Goal: Task Accomplishment & Management: Manage account settings

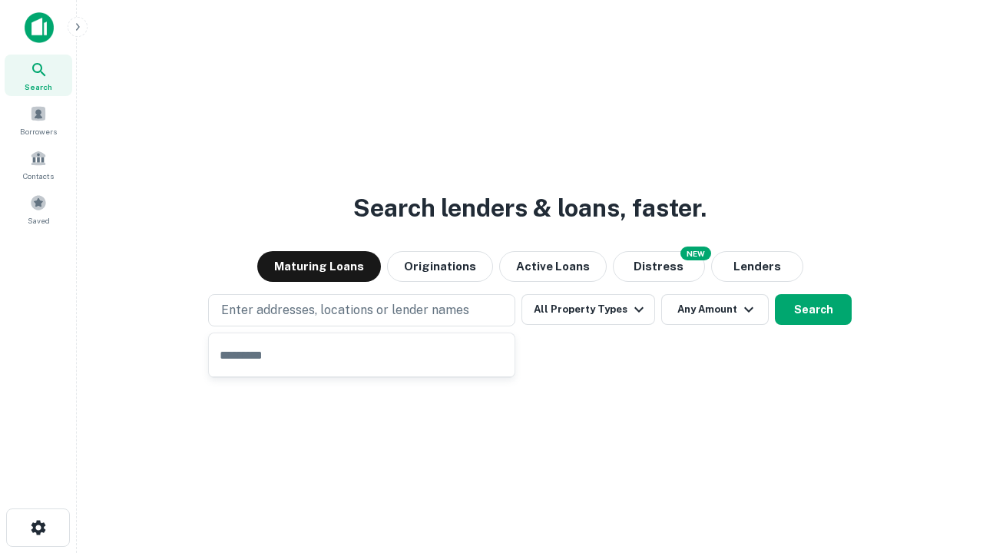
type input "**********"
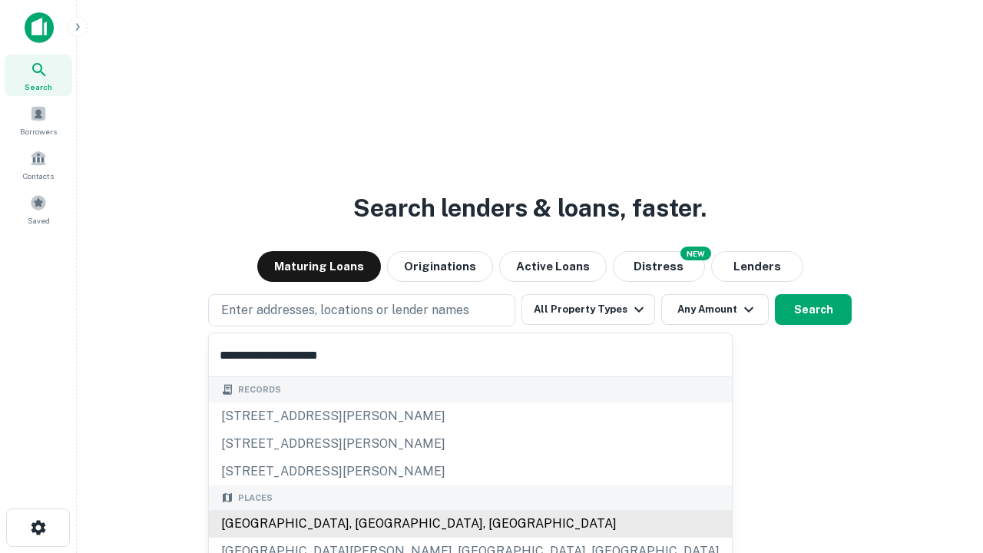
click at [367, 524] on div "Santa Monica, CA, USA" at bounding box center [470, 524] width 523 height 28
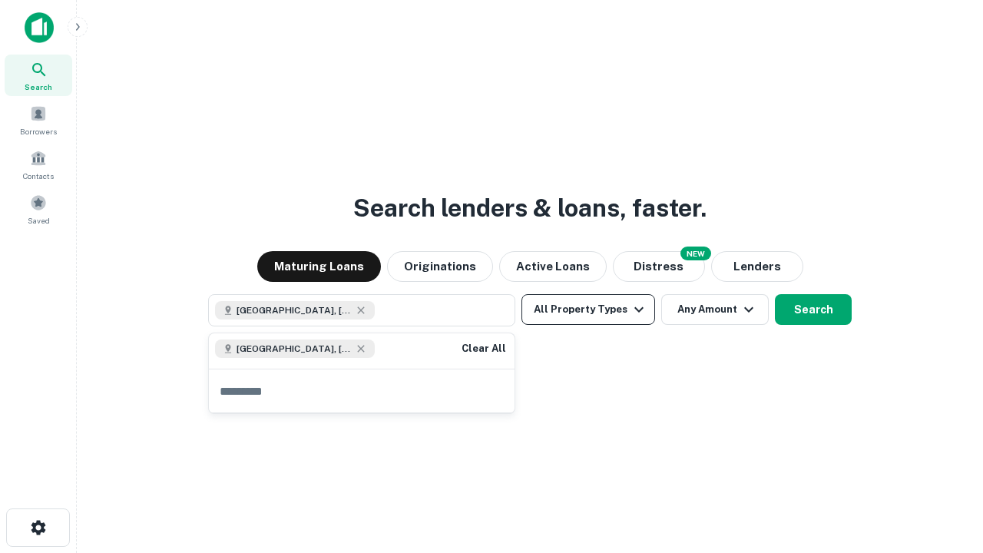
click at [588, 309] on button "All Property Types" at bounding box center [588, 309] width 134 height 31
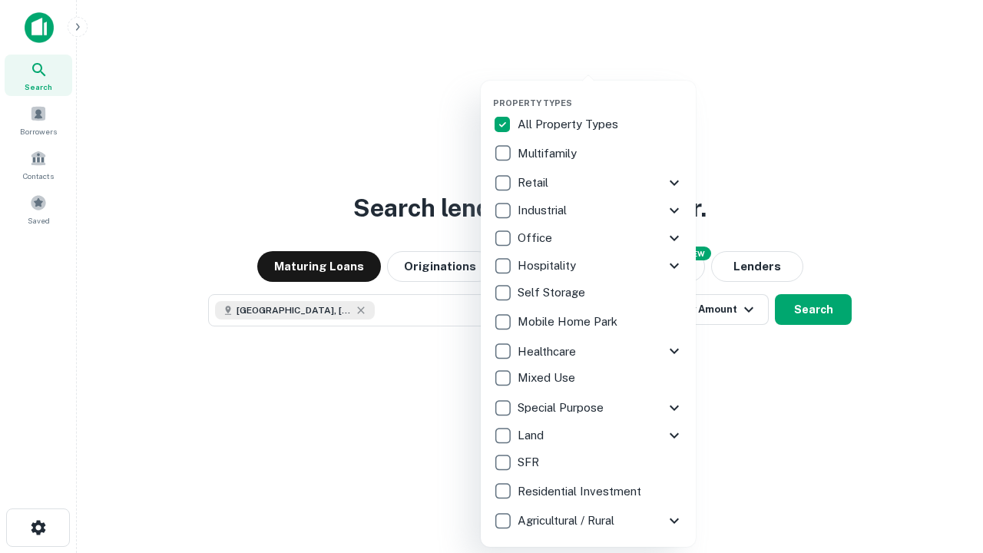
click at [600, 93] on button "button" at bounding box center [600, 93] width 215 height 1
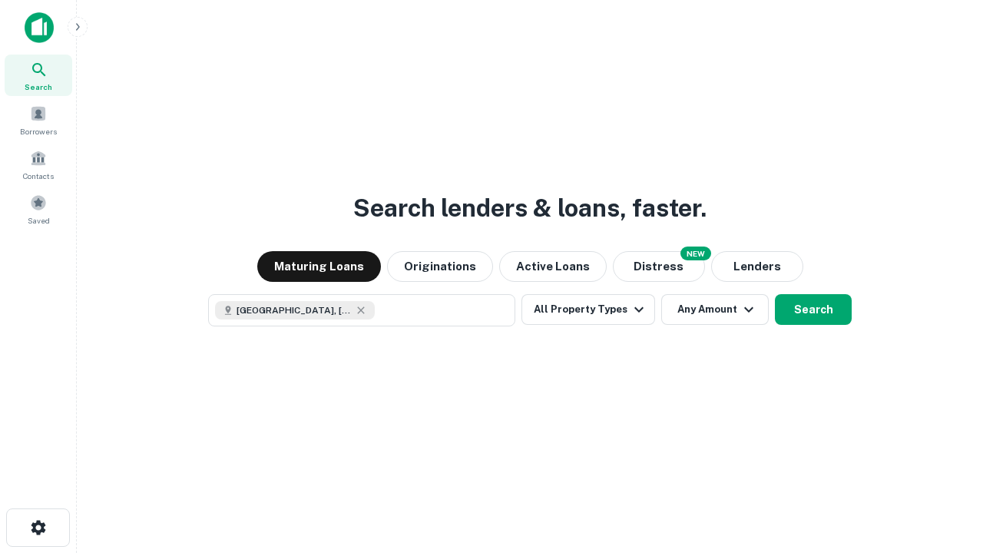
scroll to position [25, 0]
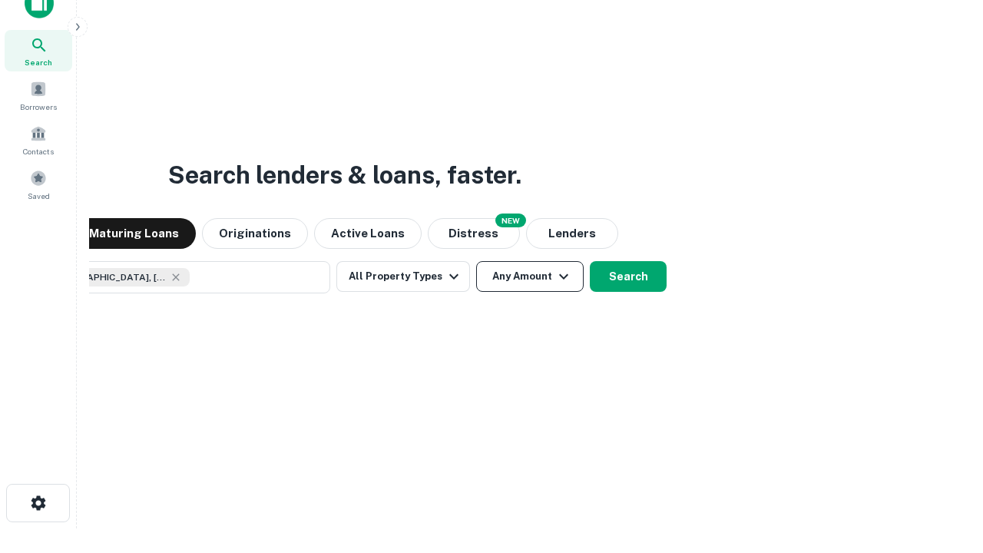
click at [476, 261] on button "Any Amount" at bounding box center [529, 276] width 107 height 31
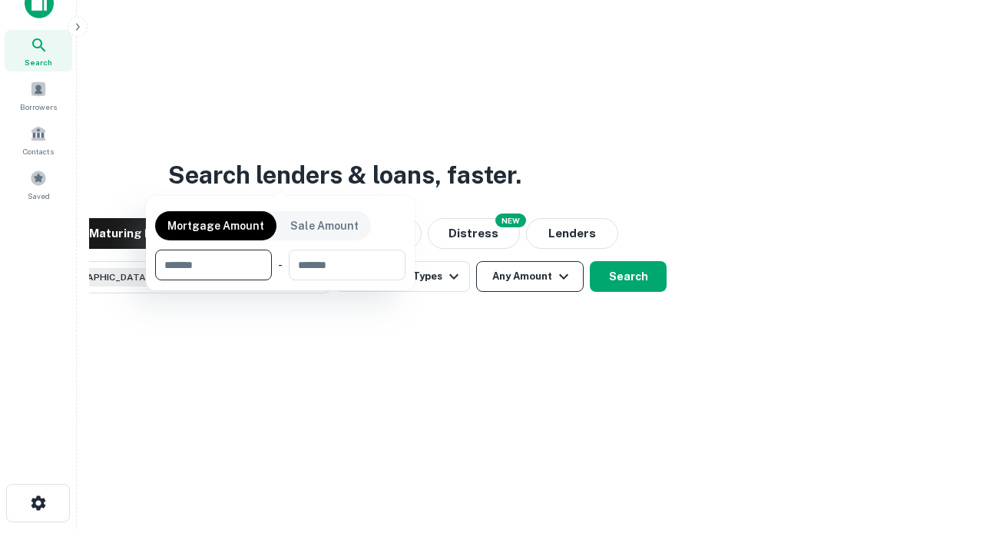
scroll to position [111, 435]
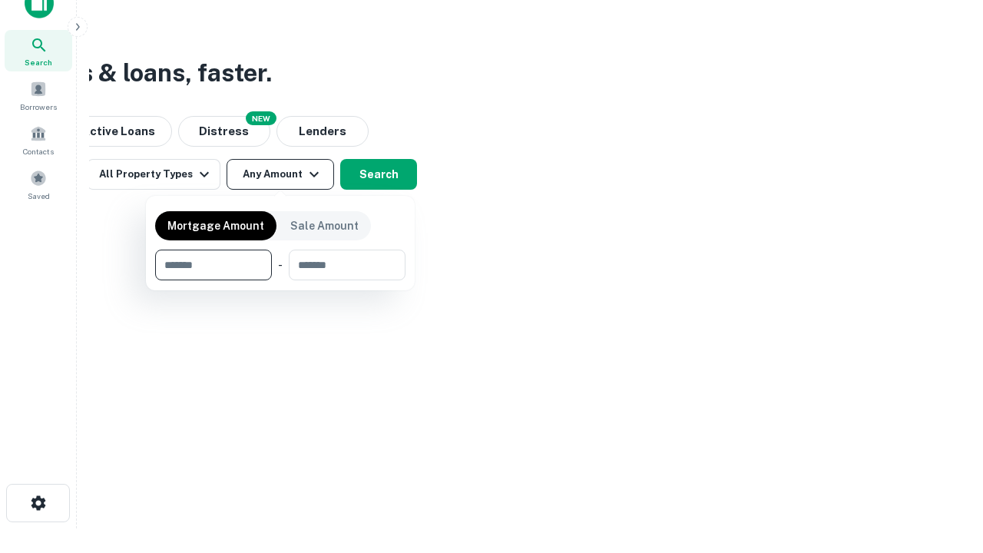
type input "*******"
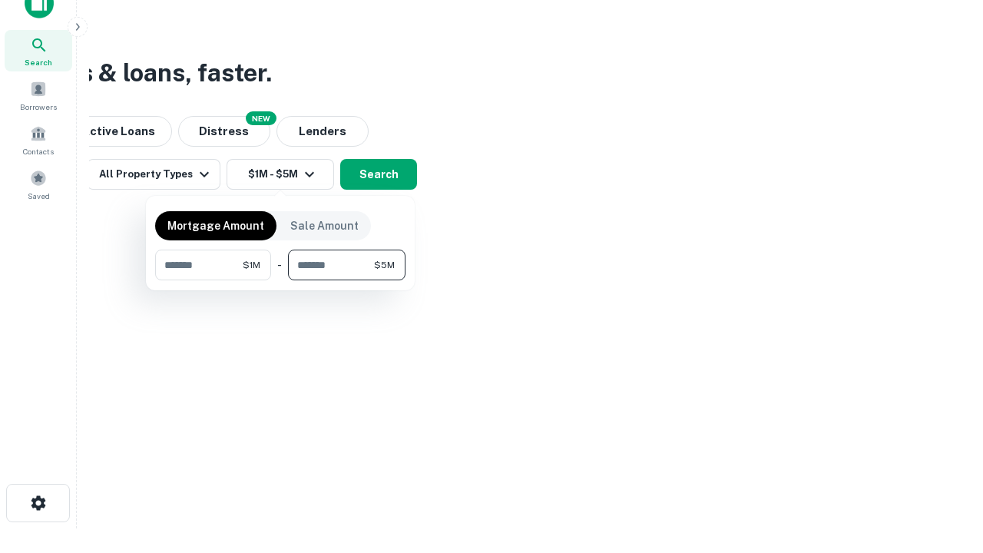
type input "*******"
click at [280, 280] on button "button" at bounding box center [280, 280] width 250 height 1
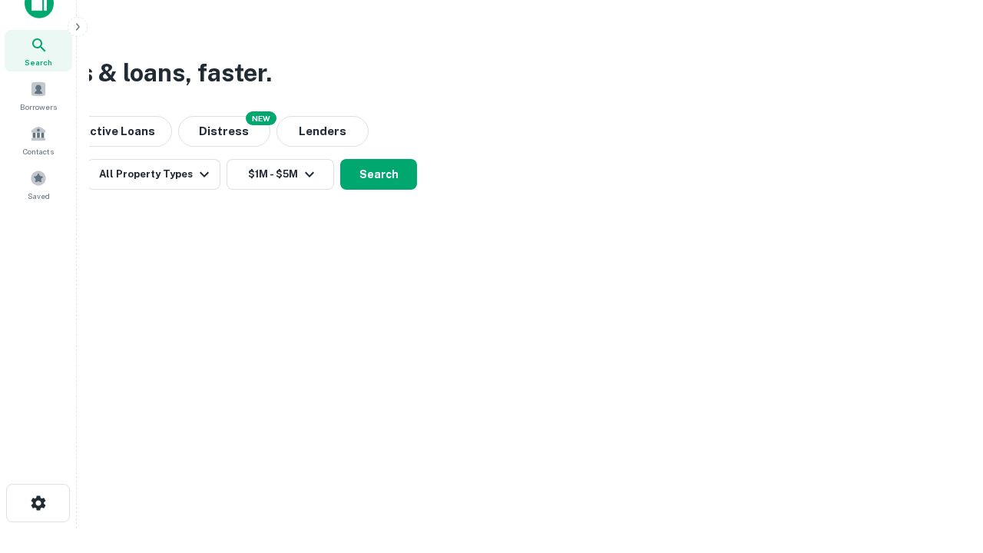
scroll to position [25, 0]
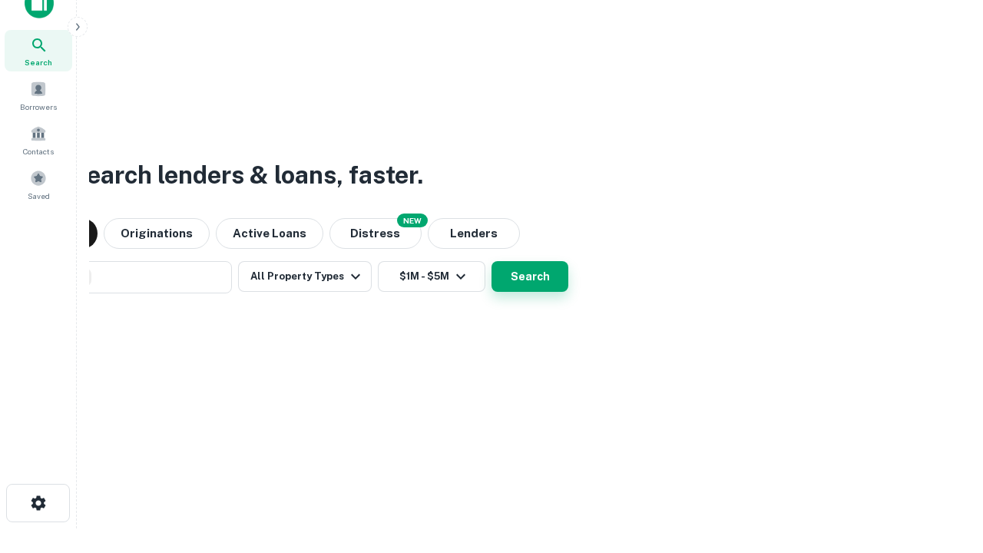
click at [491, 261] on button "Search" at bounding box center [529, 276] width 77 height 31
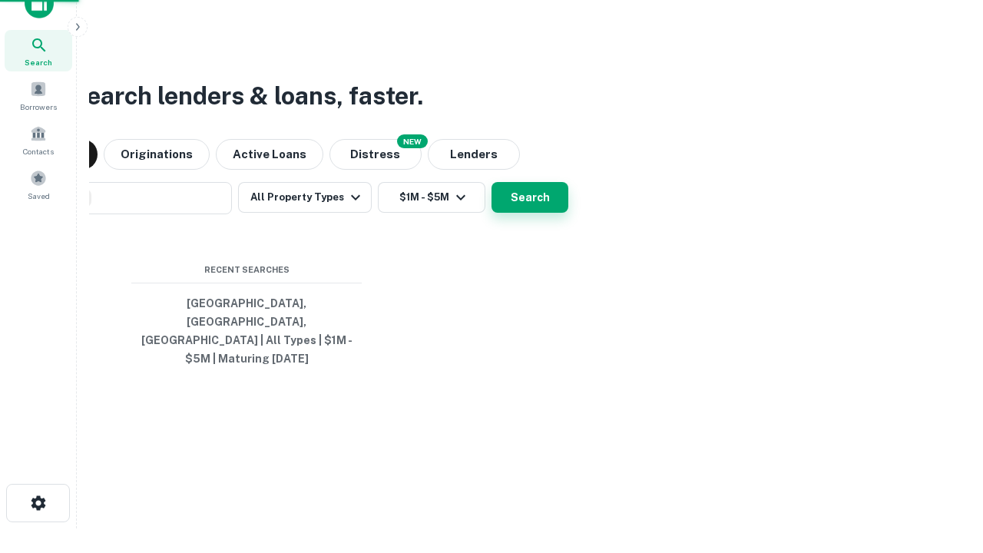
scroll to position [50, 435]
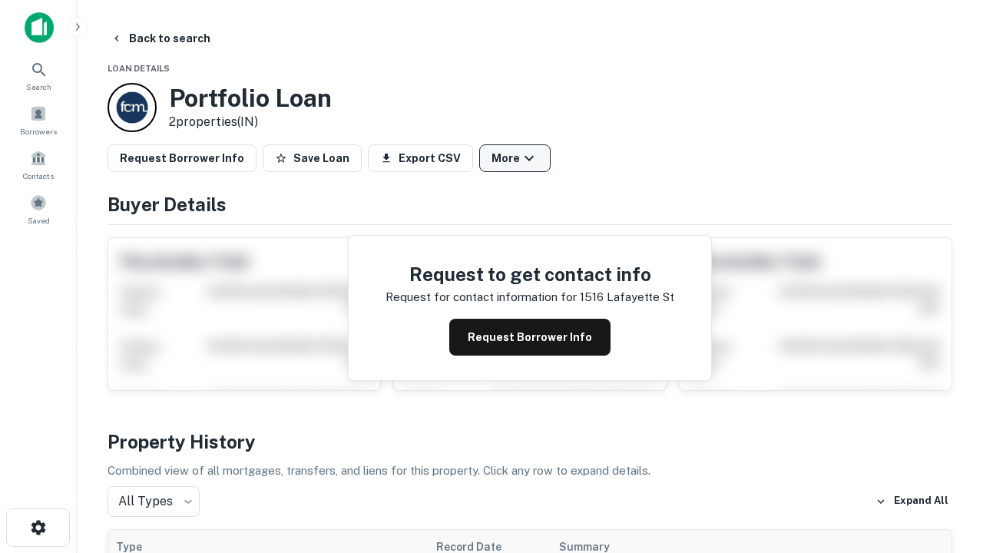
click at [514, 158] on button "More" at bounding box center [514, 158] width 71 height 28
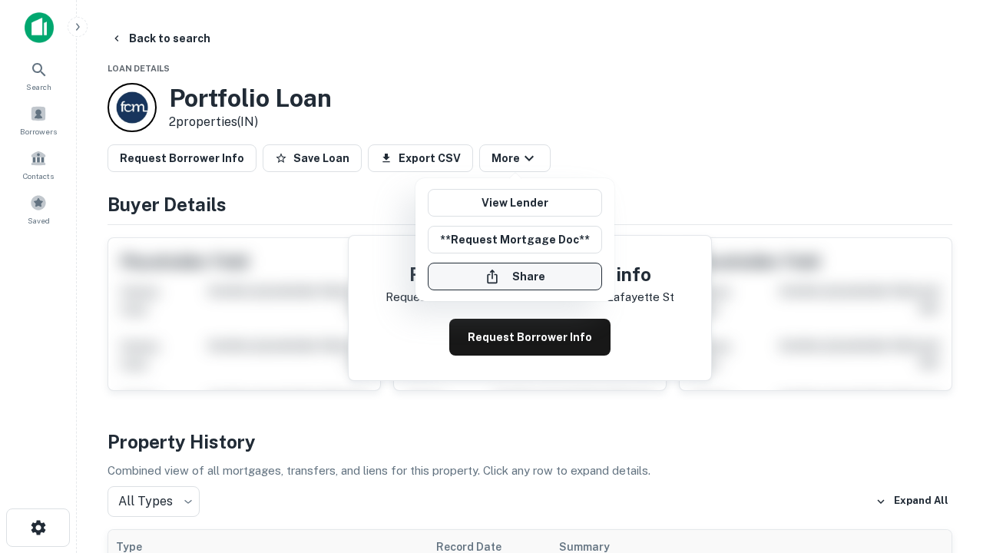
click at [514, 276] on button "Share" at bounding box center [515, 277] width 174 height 28
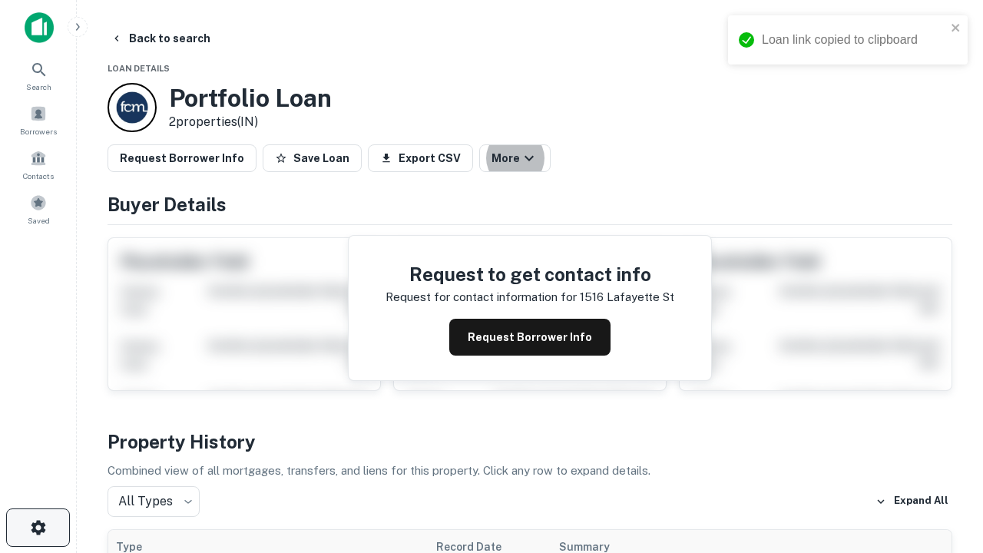
click at [38, 527] on icon "button" at bounding box center [38, 527] width 18 height 18
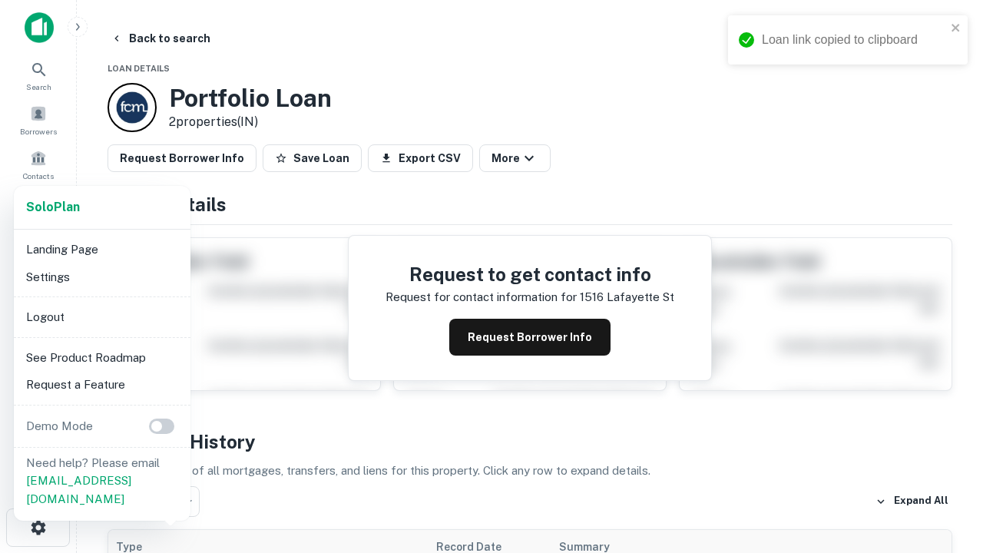
click at [101, 316] on li "Logout" at bounding box center [102, 317] width 164 height 28
